Goal: Transaction & Acquisition: Purchase product/service

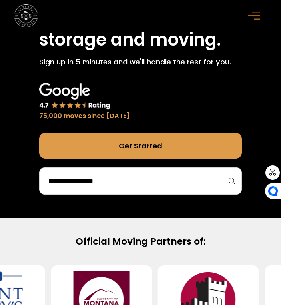
scroll to position [258, 0]
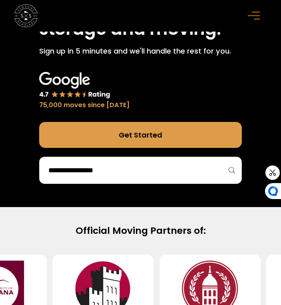
click at [101, 170] on input "search" at bounding box center [139, 170] width 185 height 14
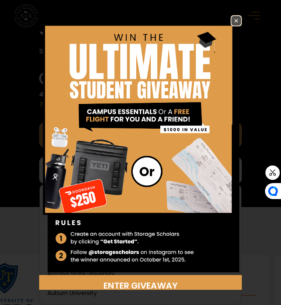
click at [238, 17] on img at bounding box center [236, 21] width 10 height 10
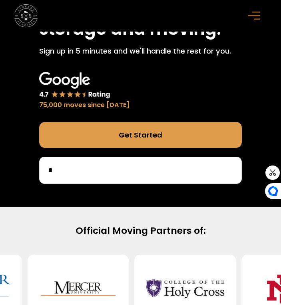
click at [98, 174] on input "*" at bounding box center [139, 170] width 185 height 14
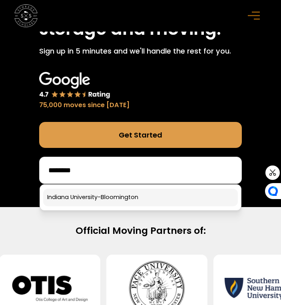
type input "*******"
click at [98, 198] on link at bounding box center [140, 197] width 194 height 18
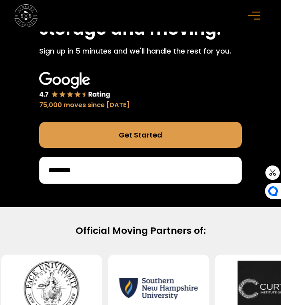
click at [119, 136] on link "Get Started" at bounding box center [140, 135] width 202 height 26
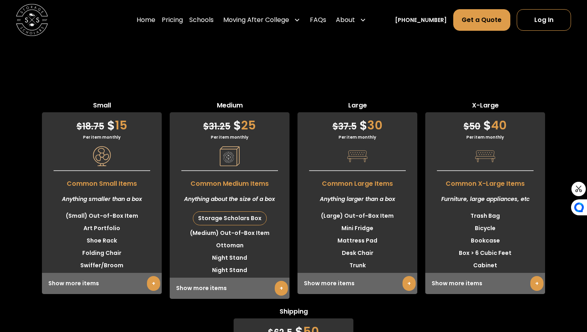
scroll to position [2040, 0]
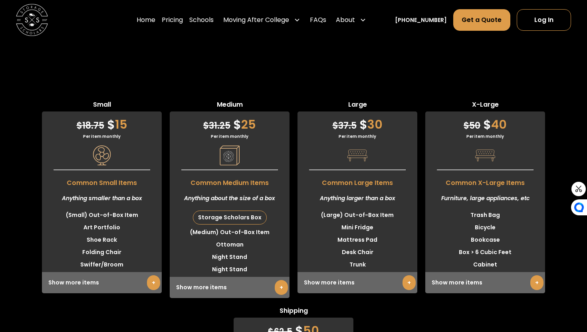
click at [221, 175] on span "Common Medium Items" at bounding box center [230, 181] width 120 height 14
click at [221, 180] on span "Common Medium Items" at bounding box center [230, 181] width 120 height 14
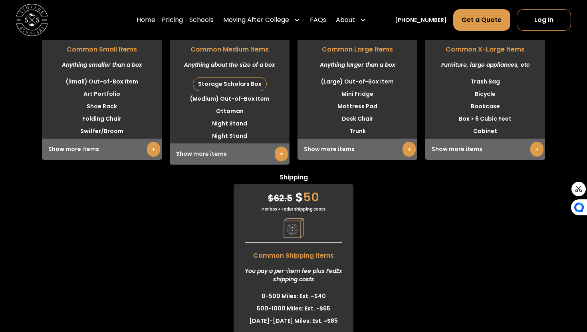
scroll to position [2161, 0]
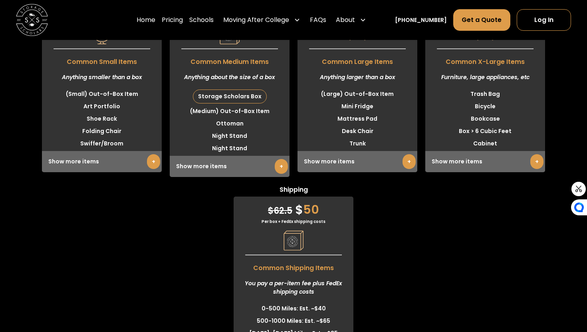
click at [408, 157] on link "+" at bounding box center [408, 161] width 13 height 15
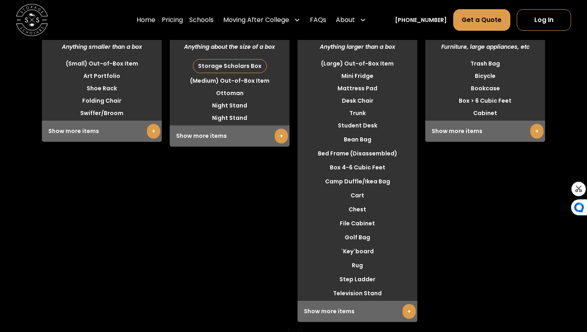
scroll to position [2190, 0]
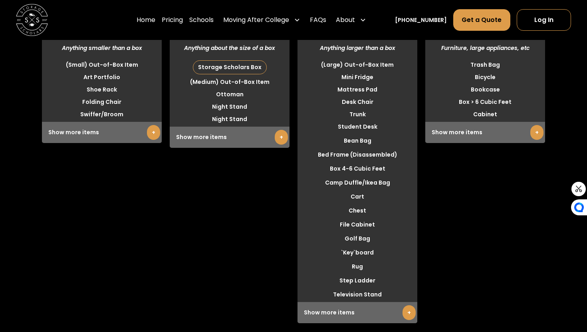
click at [281, 138] on link "+" at bounding box center [281, 137] width 13 height 15
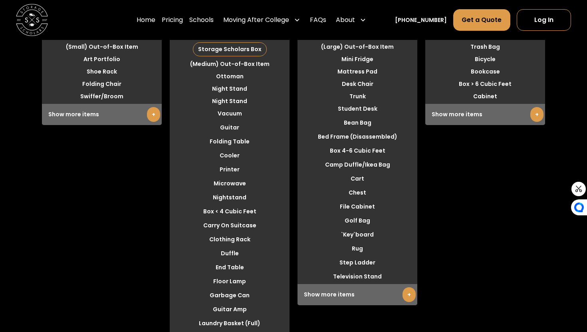
scroll to position [2217, 0]
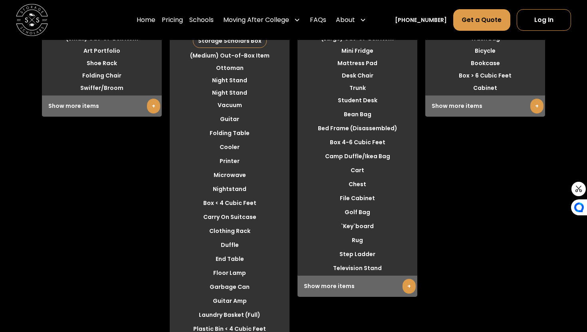
click at [149, 105] on link "+" at bounding box center [153, 106] width 13 height 15
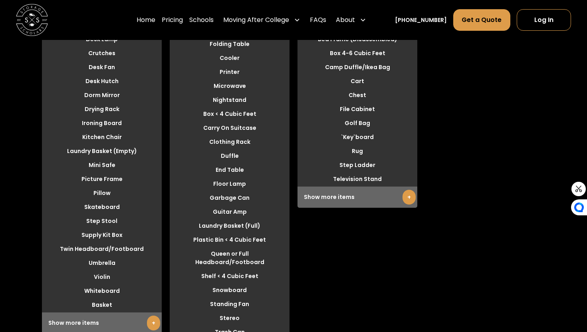
scroll to position [2308, 0]
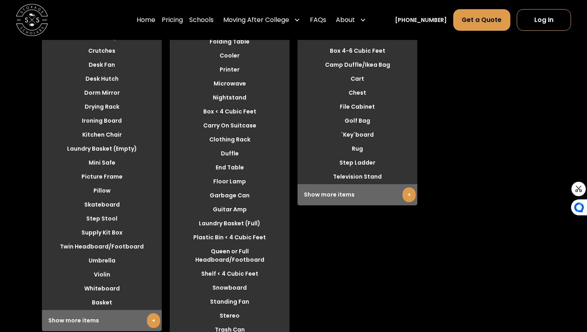
click at [412, 194] on link "+" at bounding box center [408, 194] width 13 height 15
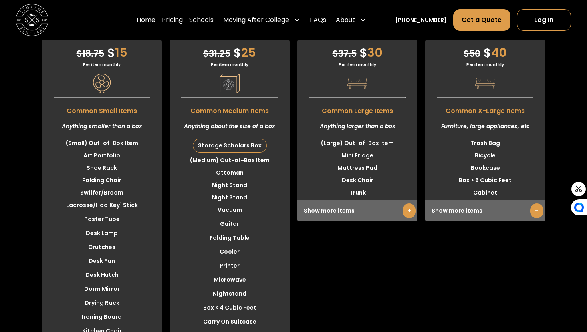
scroll to position [2110, 0]
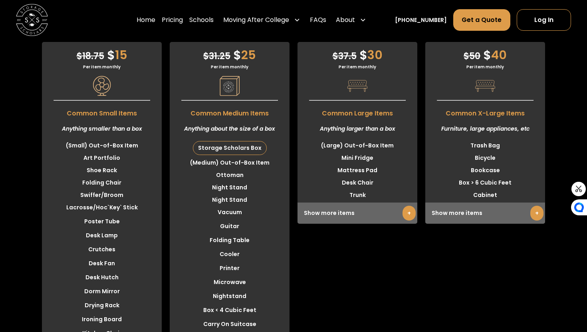
click at [407, 211] on link "+" at bounding box center [408, 213] width 13 height 15
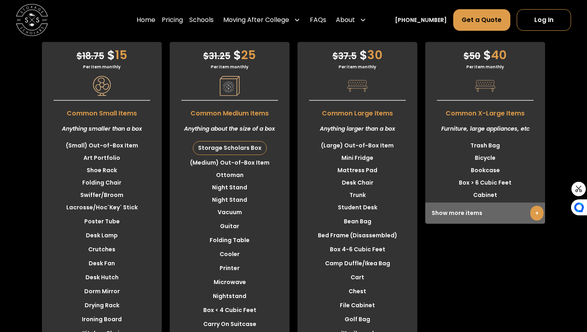
click at [533, 212] on link "+" at bounding box center [536, 213] width 13 height 15
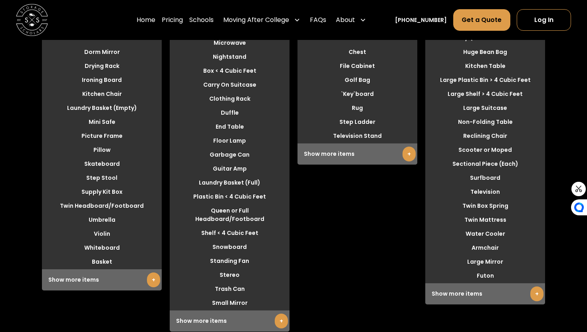
scroll to position [2350, 0]
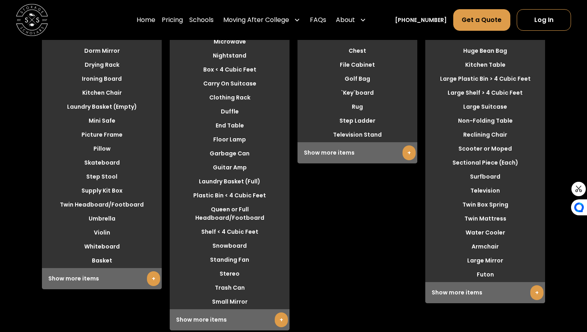
click at [407, 154] on link "+" at bounding box center [408, 152] width 13 height 15
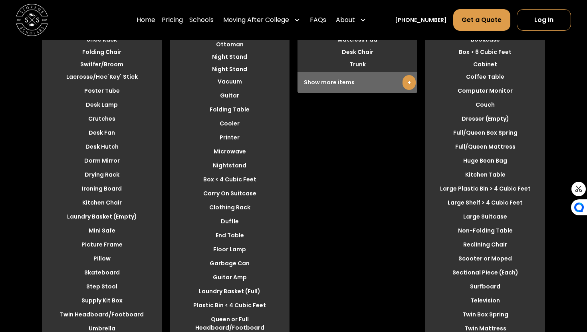
scroll to position [2226, 0]
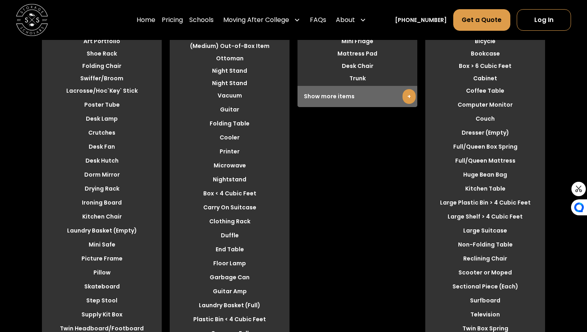
click at [397, 95] on div "Show more items +" at bounding box center [357, 96] width 120 height 21
click at [402, 95] on link "+" at bounding box center [408, 96] width 13 height 15
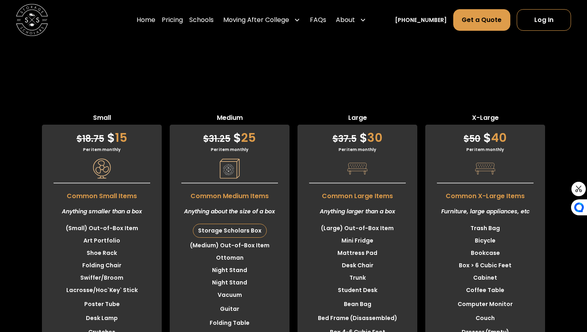
scroll to position [2028, 0]
